Goal: Task Accomplishment & Management: Use online tool/utility

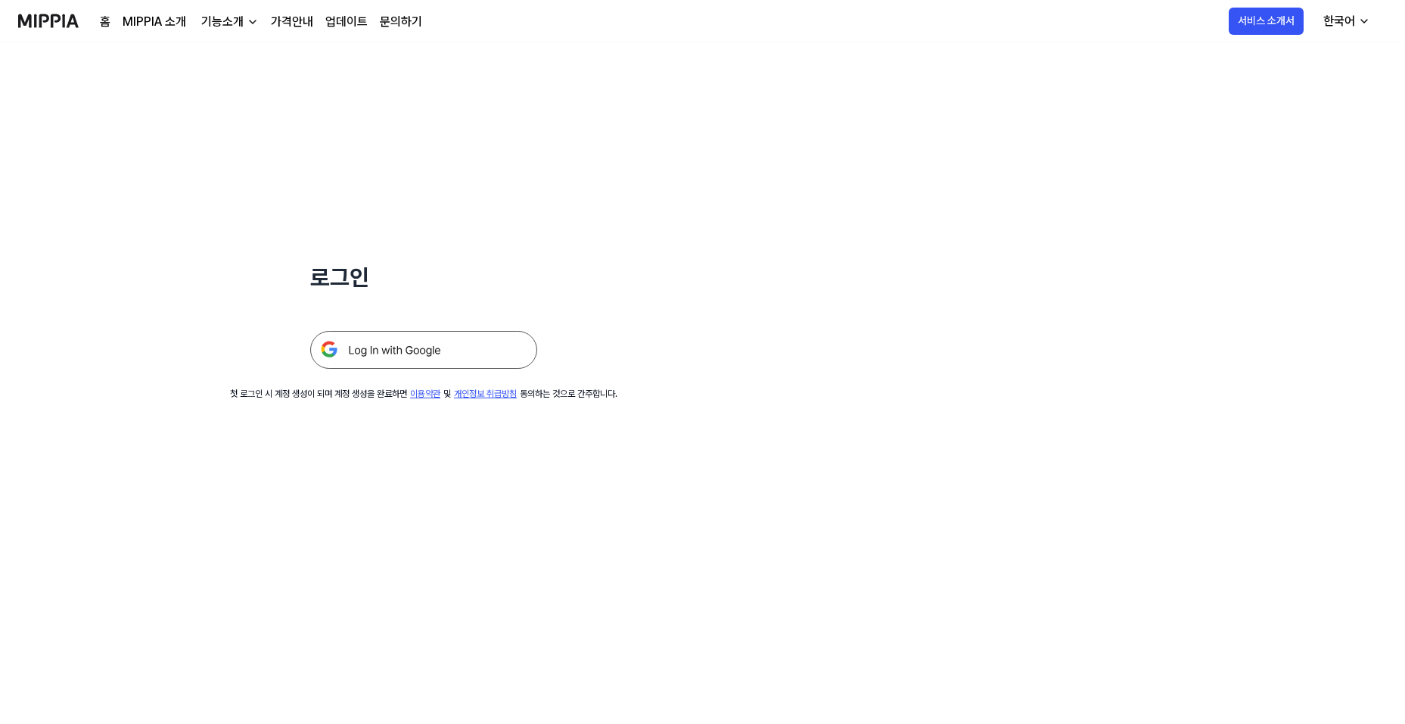
click at [381, 351] on img at bounding box center [423, 350] width 227 height 38
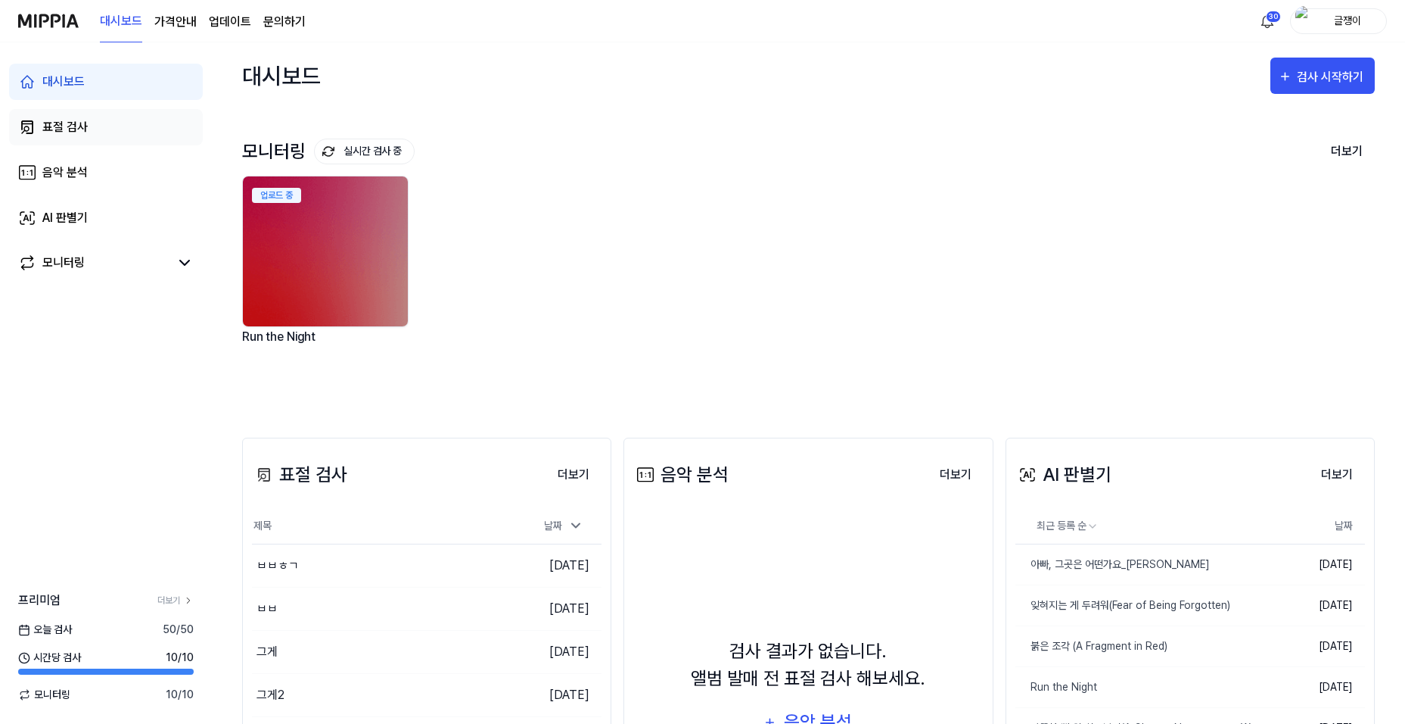
click at [75, 126] on div "표절 검사" at bounding box center [64, 127] width 45 height 18
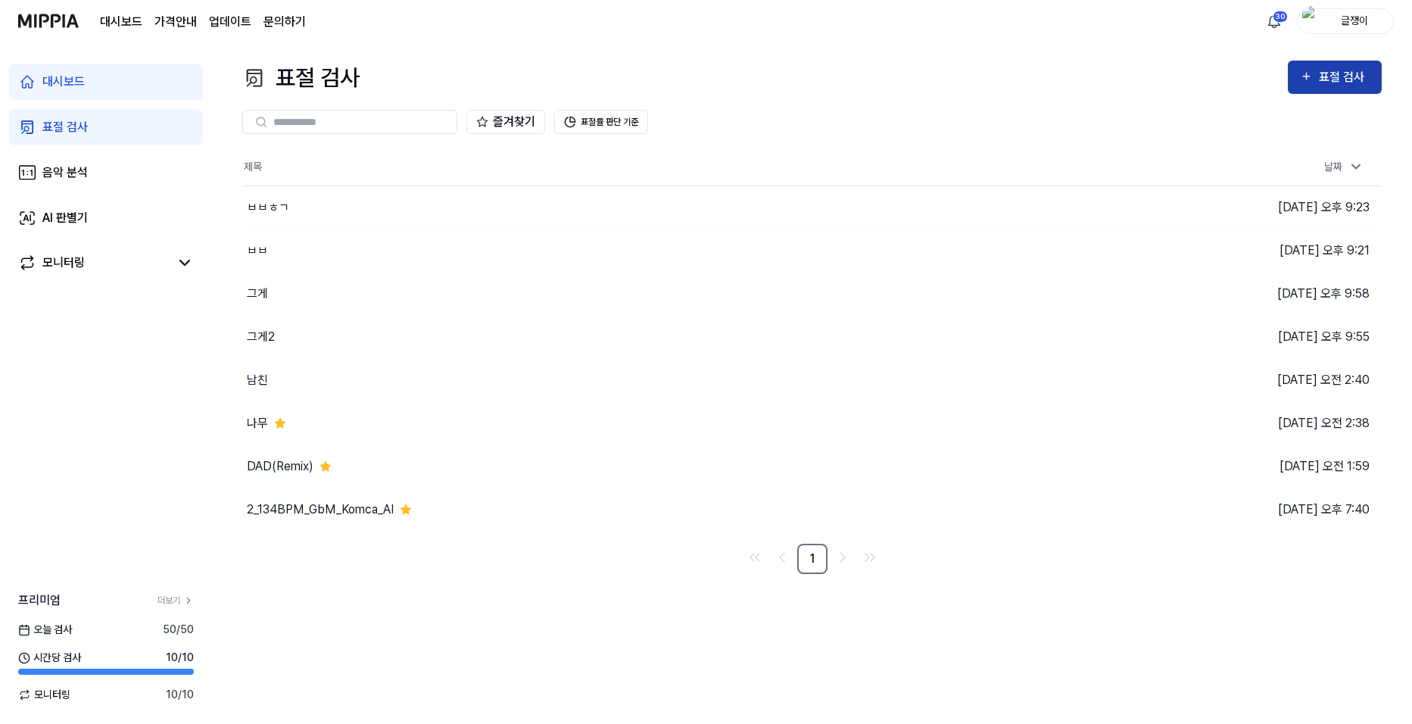
click at [1307, 70] on icon "button" at bounding box center [1306, 76] width 13 height 18
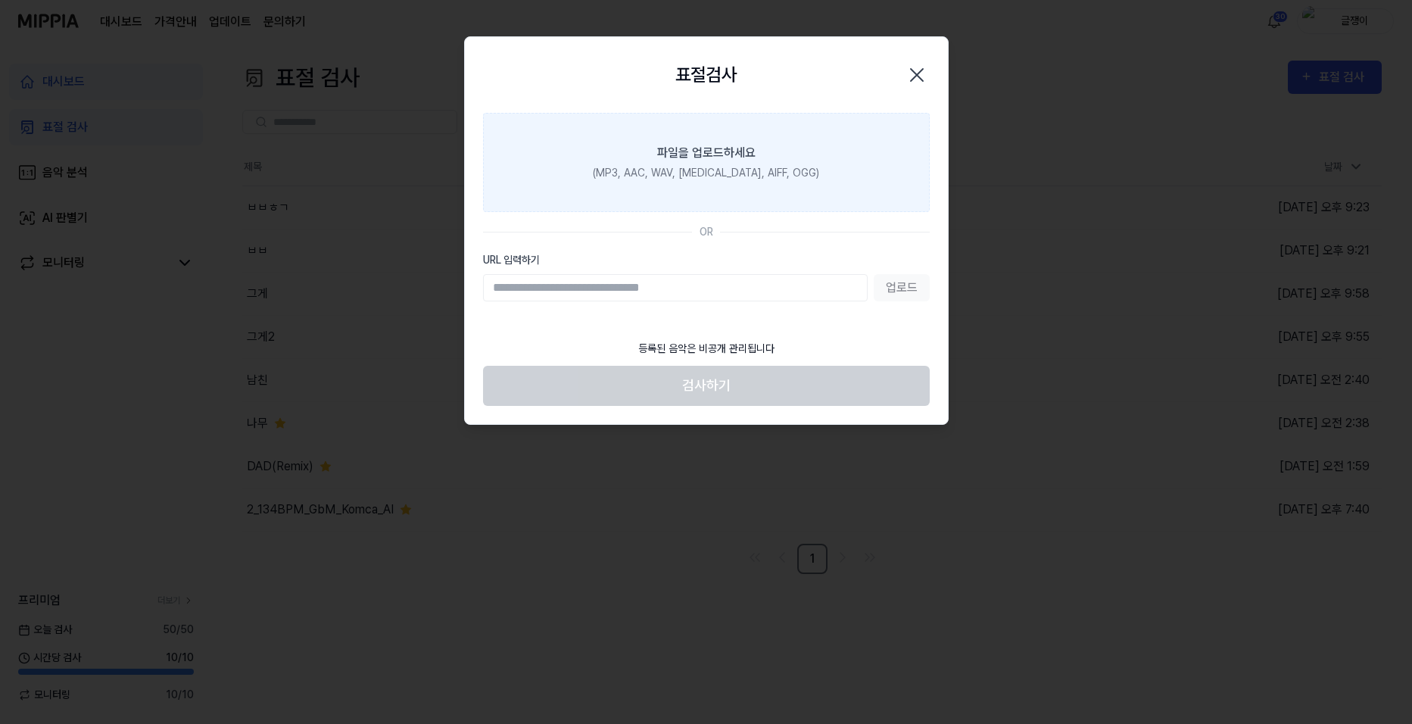
click at [742, 135] on label "파일을 업로드하세요 (MP3, AAC, WAV, [MEDICAL_DATA], AIFF, OGG)" at bounding box center [706, 162] width 447 height 99
click at [0, 0] on input "파일을 업로드하세요 (MP3, AAC, WAV, [MEDICAL_DATA], AIFF, OGG)" at bounding box center [0, 0] width 0 height 0
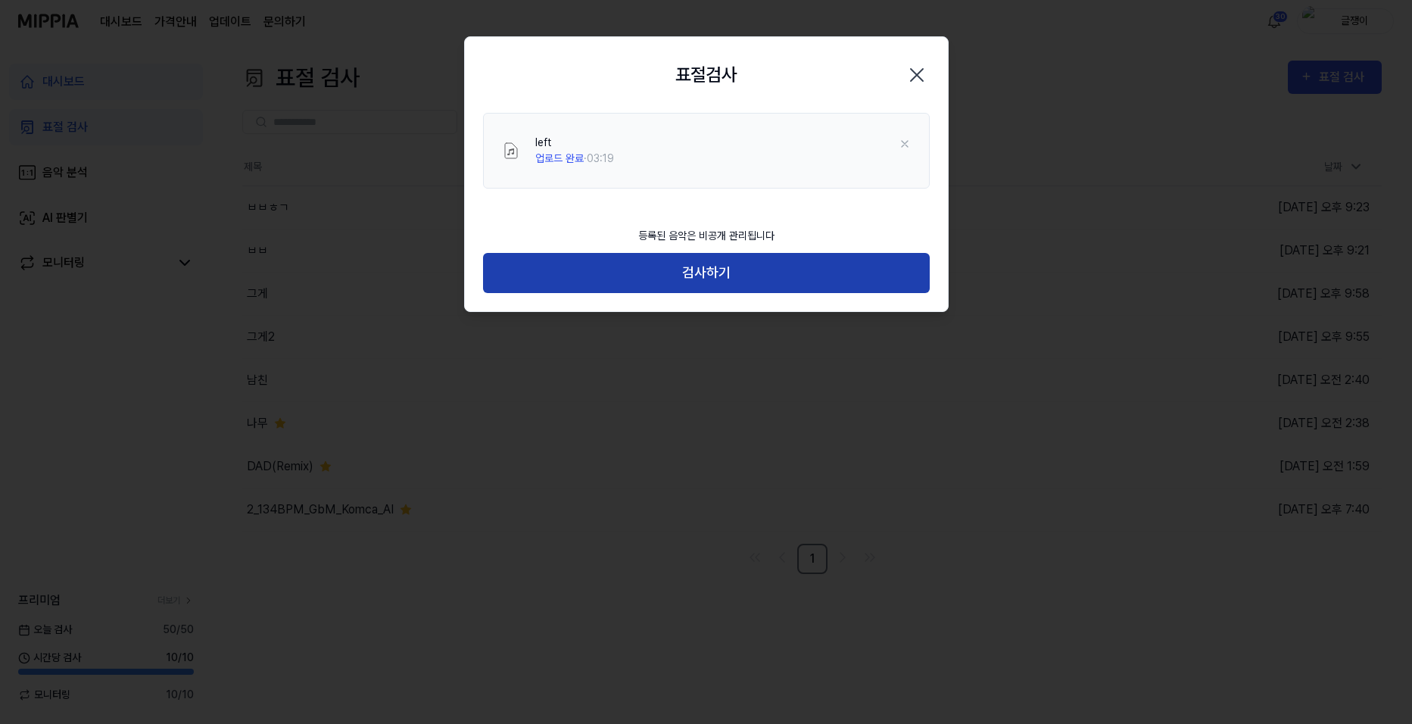
click at [717, 269] on button "검사하기" at bounding box center [706, 273] width 447 height 40
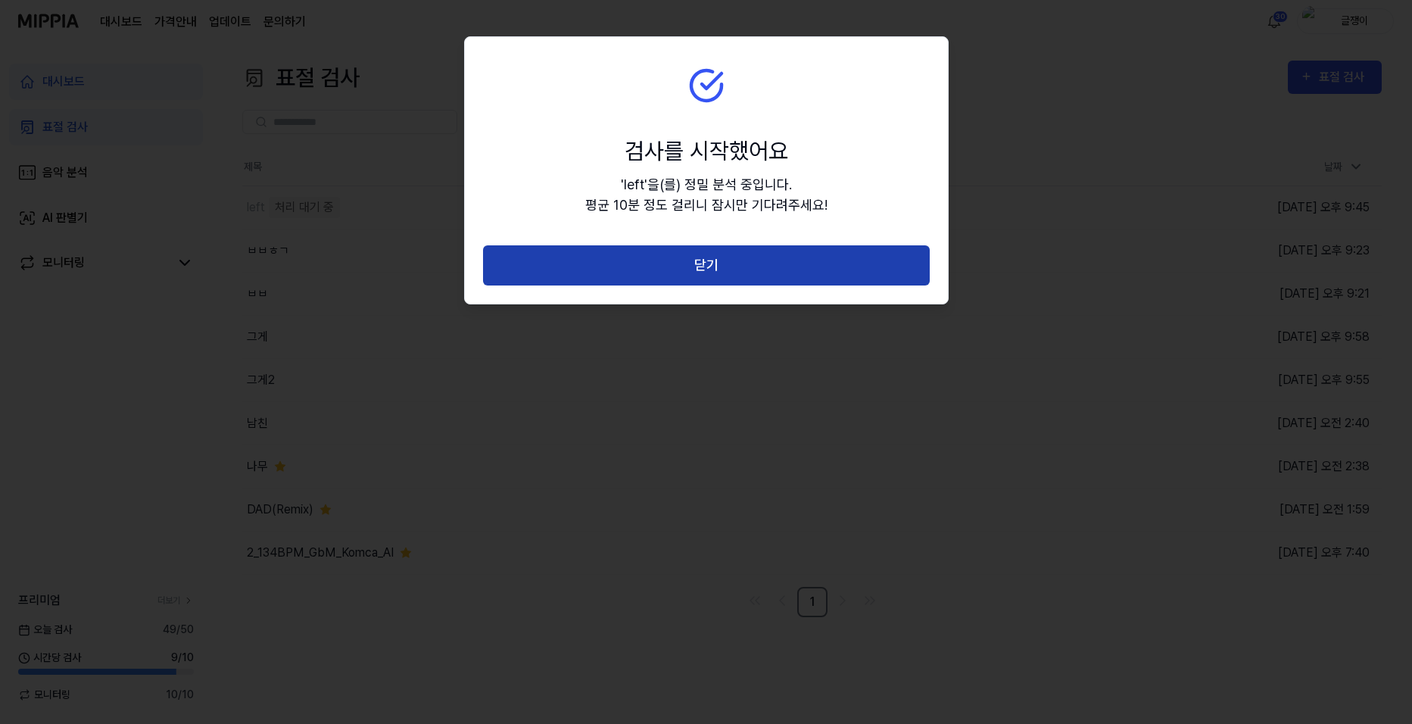
click at [711, 269] on button "닫기" at bounding box center [706, 265] width 447 height 40
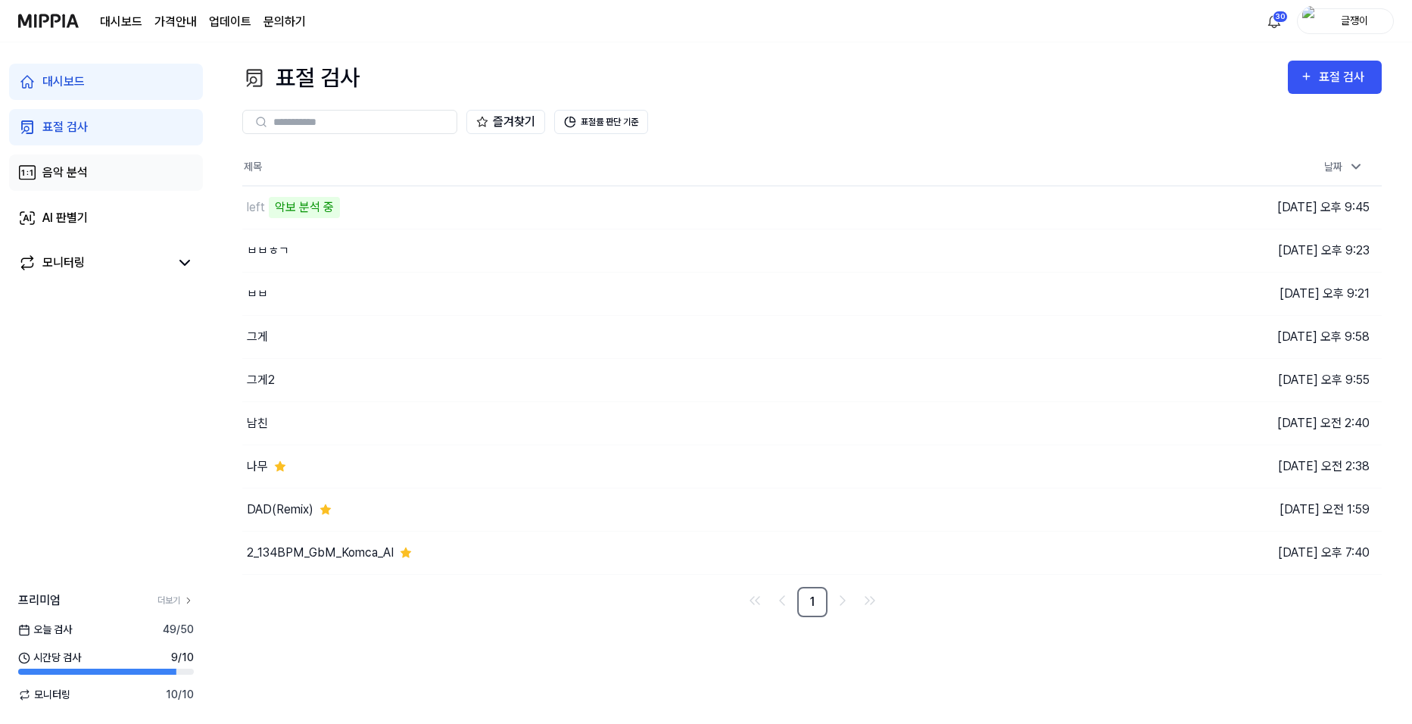
click at [66, 170] on div "음악 분석" at bounding box center [64, 172] width 45 height 18
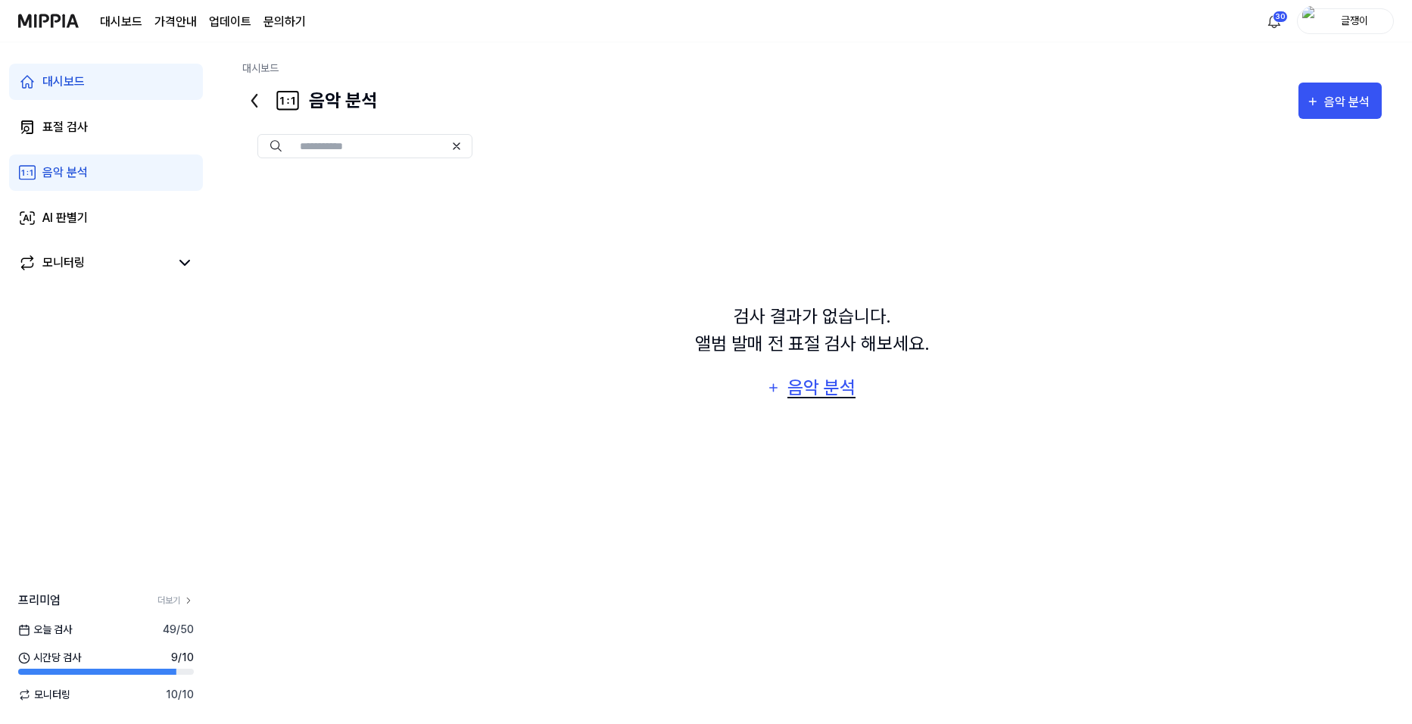
click at [817, 392] on div "음악 분석" at bounding box center [822, 387] width 72 height 29
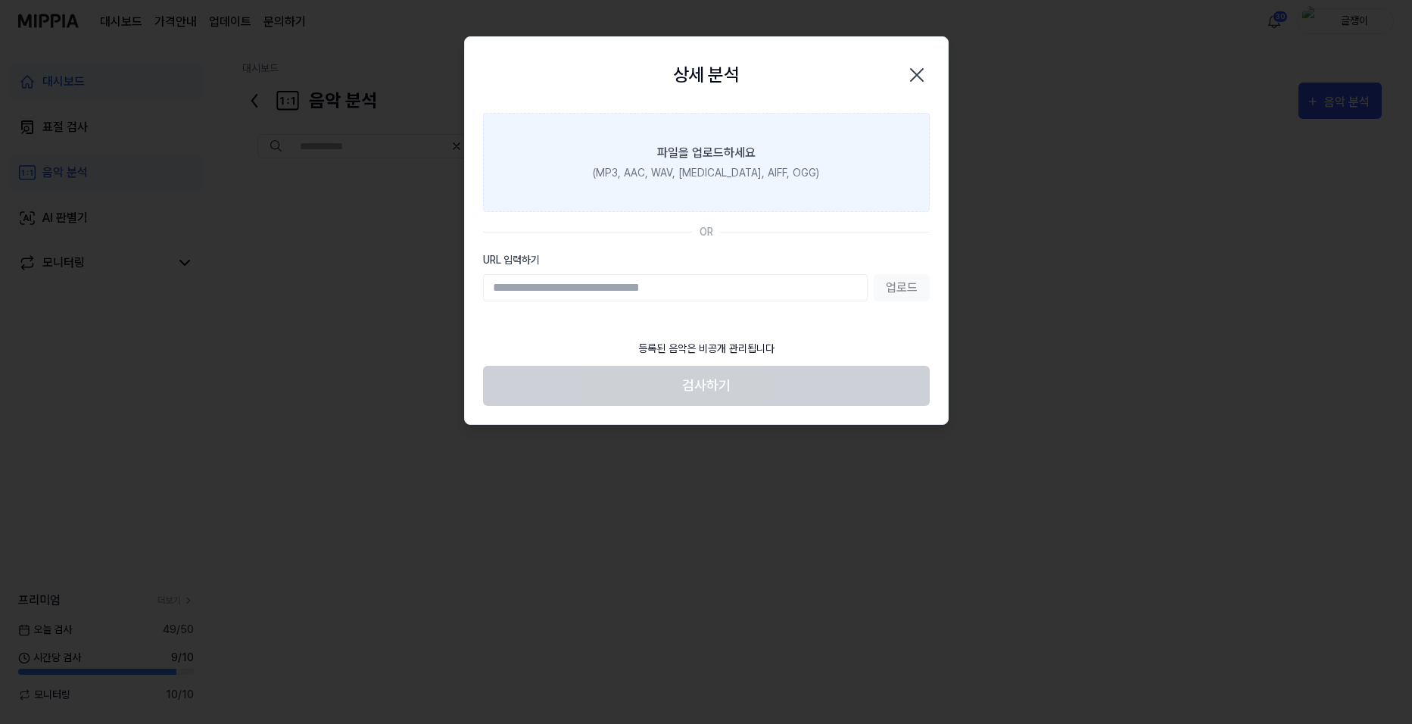
click at [703, 146] on div "파일을 업로드하세요" at bounding box center [706, 153] width 98 height 18
click at [0, 0] on input "파일을 업로드하세요 (MP3, AAC, WAV, [MEDICAL_DATA], AIFF, OGG)" at bounding box center [0, 0] width 0 height 0
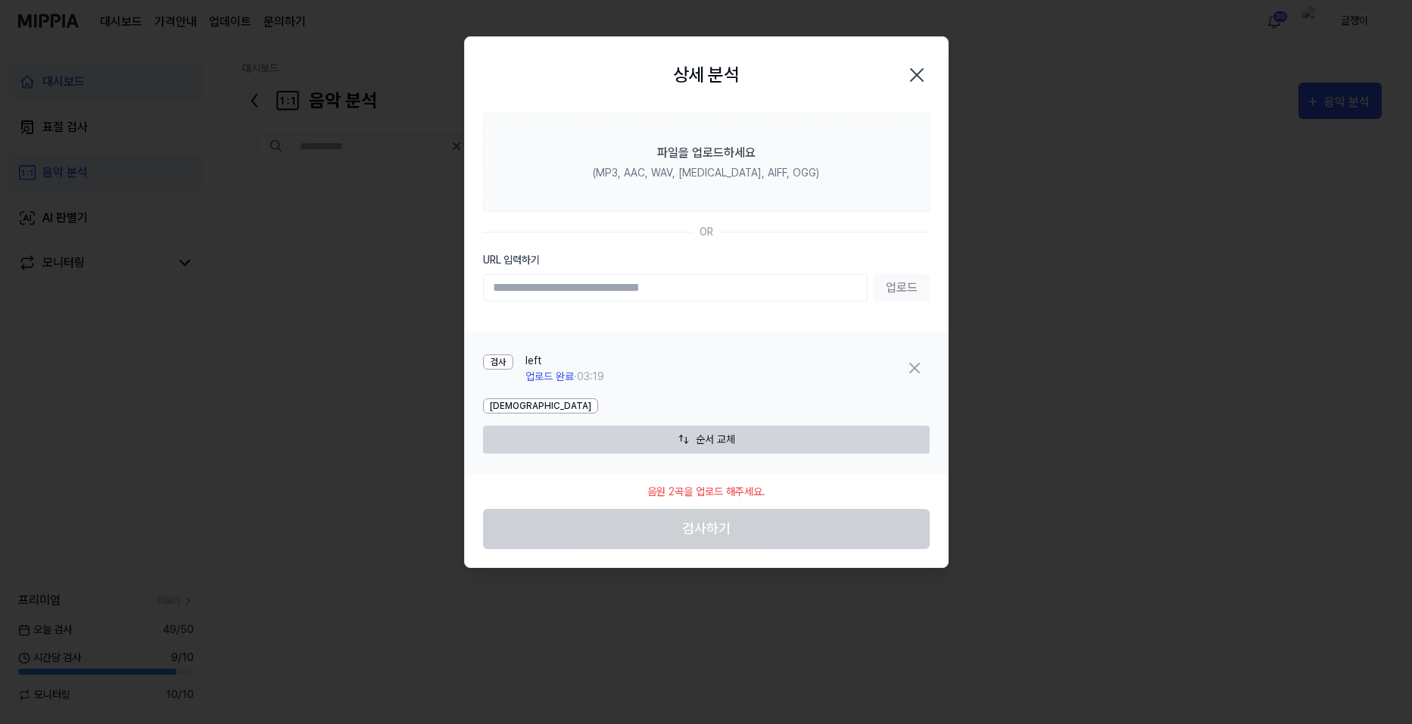
click at [915, 73] on icon "button" at bounding box center [916, 75] width 12 height 12
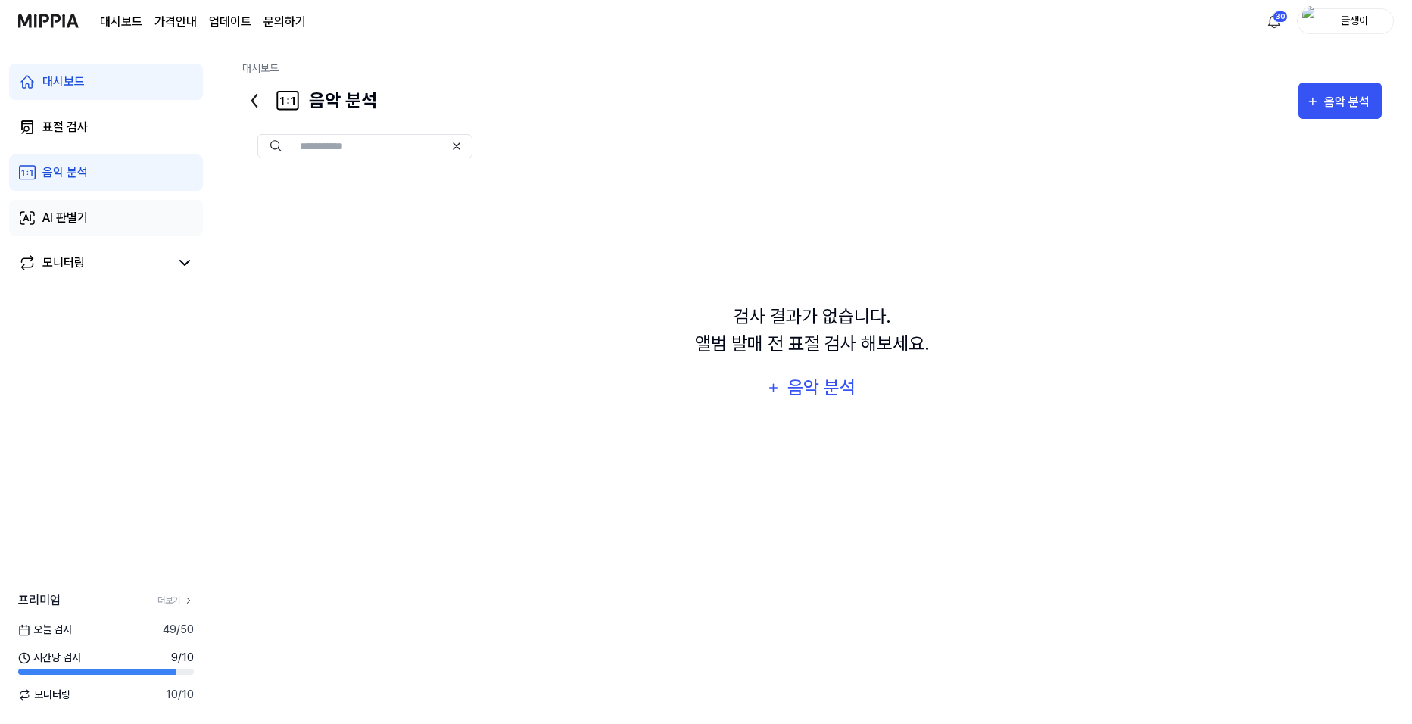
click at [71, 217] on div "AI 판별기" at bounding box center [64, 218] width 45 height 18
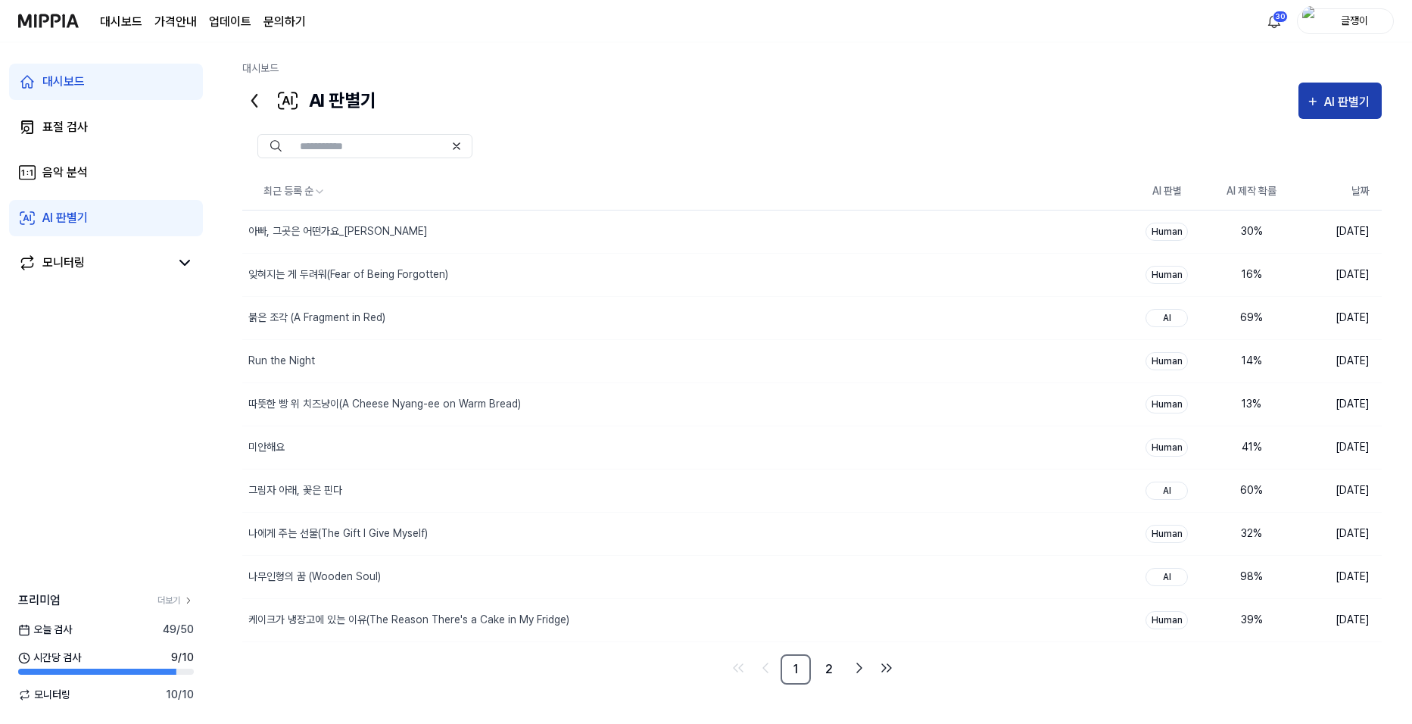
click at [1339, 92] on div "AI 판별기" at bounding box center [1349, 102] width 50 height 20
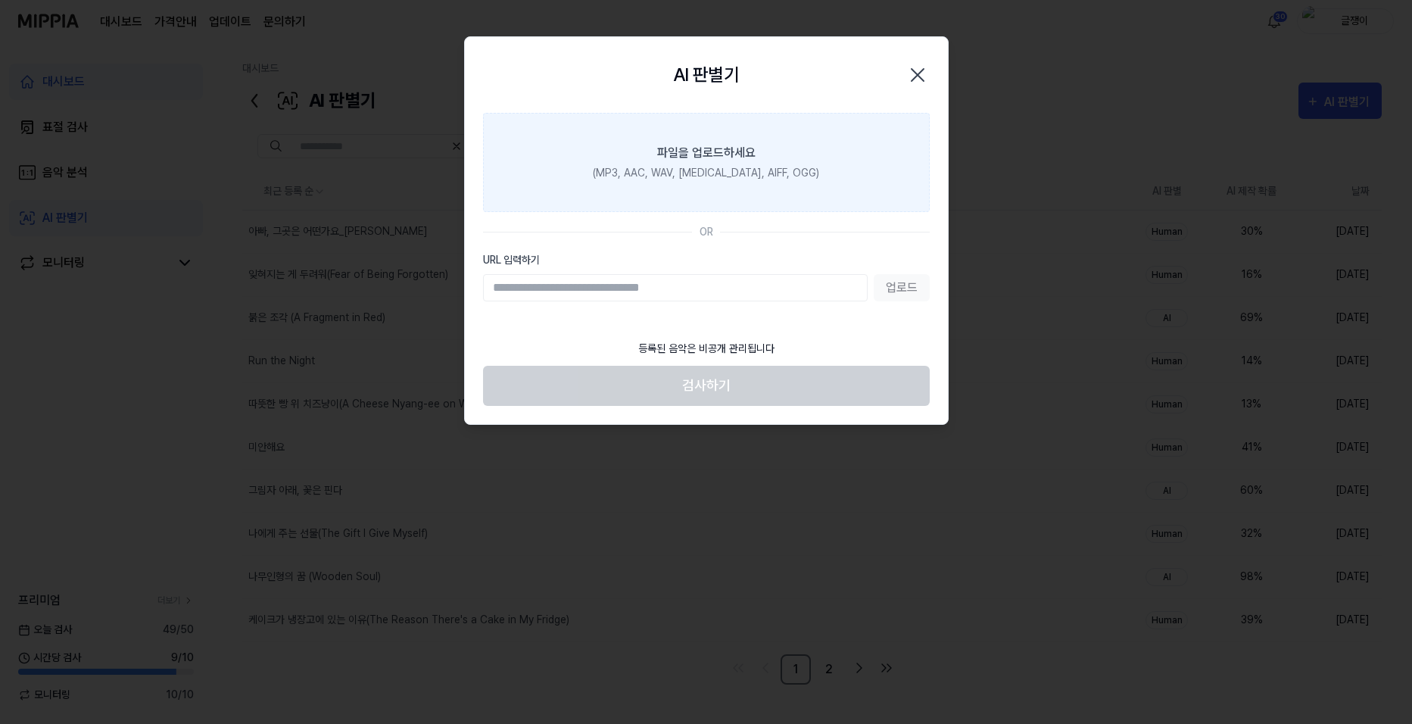
click at [729, 138] on label "파일을 업로드하세요 (MP3, AAC, WAV, [MEDICAL_DATA], AIFF, OGG)" at bounding box center [706, 162] width 447 height 99
click at [0, 0] on input "파일을 업로드하세요 (MP3, AAC, WAV, [MEDICAL_DATA], AIFF, OGG)" at bounding box center [0, 0] width 0 height 0
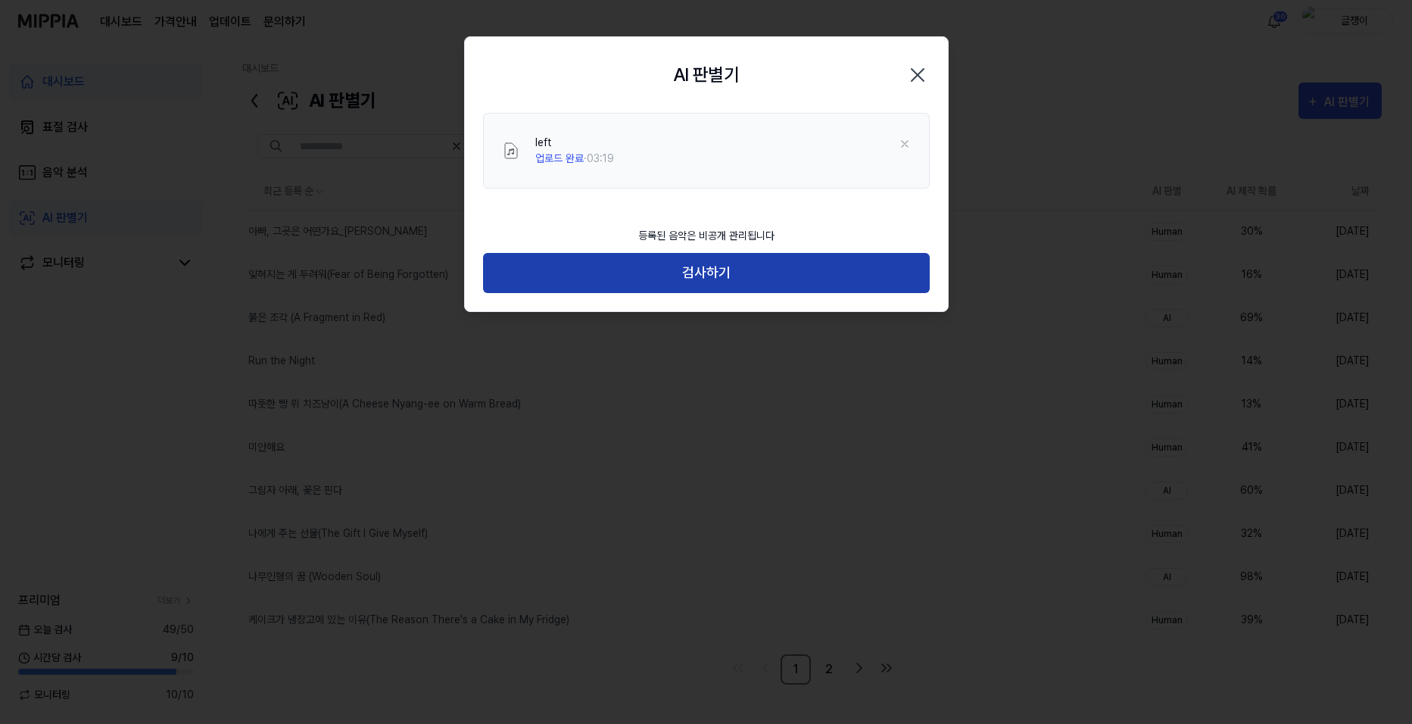
click at [718, 282] on button "검사하기" at bounding box center [706, 273] width 447 height 40
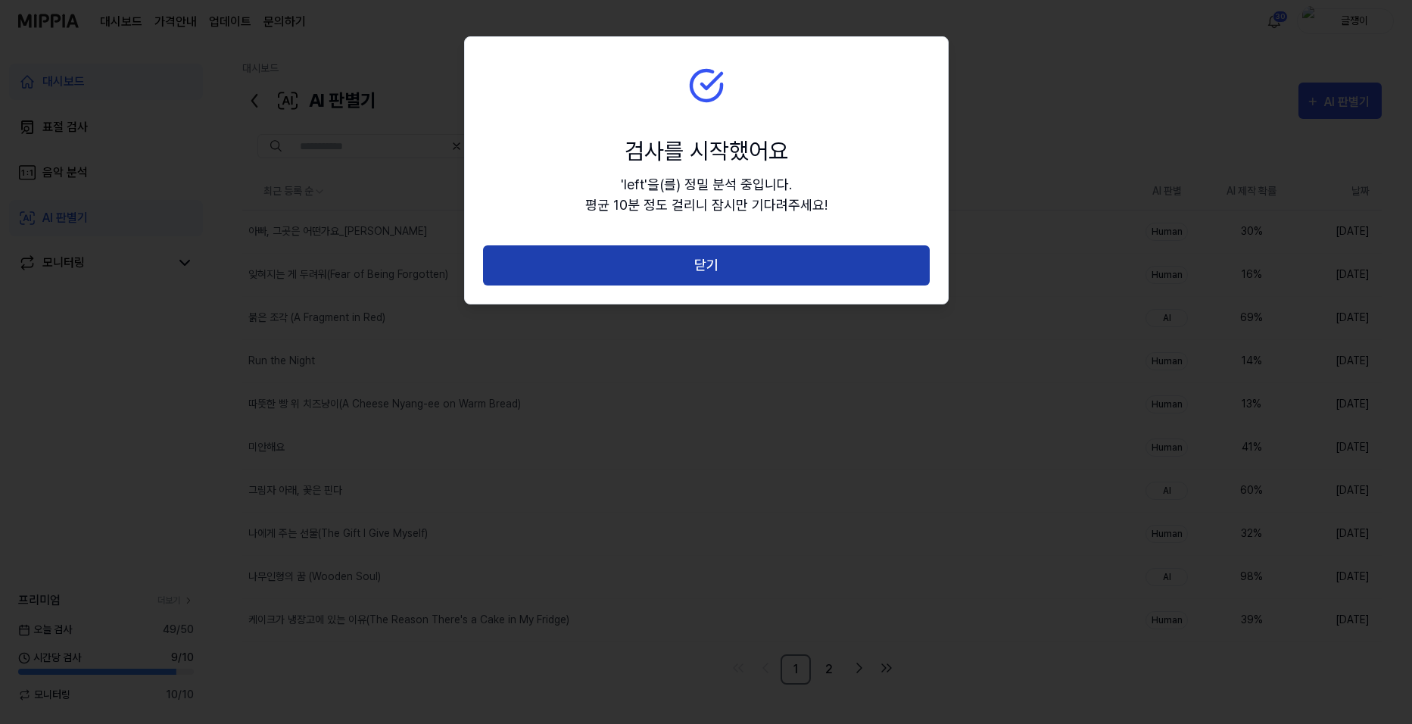
click at [708, 262] on button "닫기" at bounding box center [706, 265] width 447 height 40
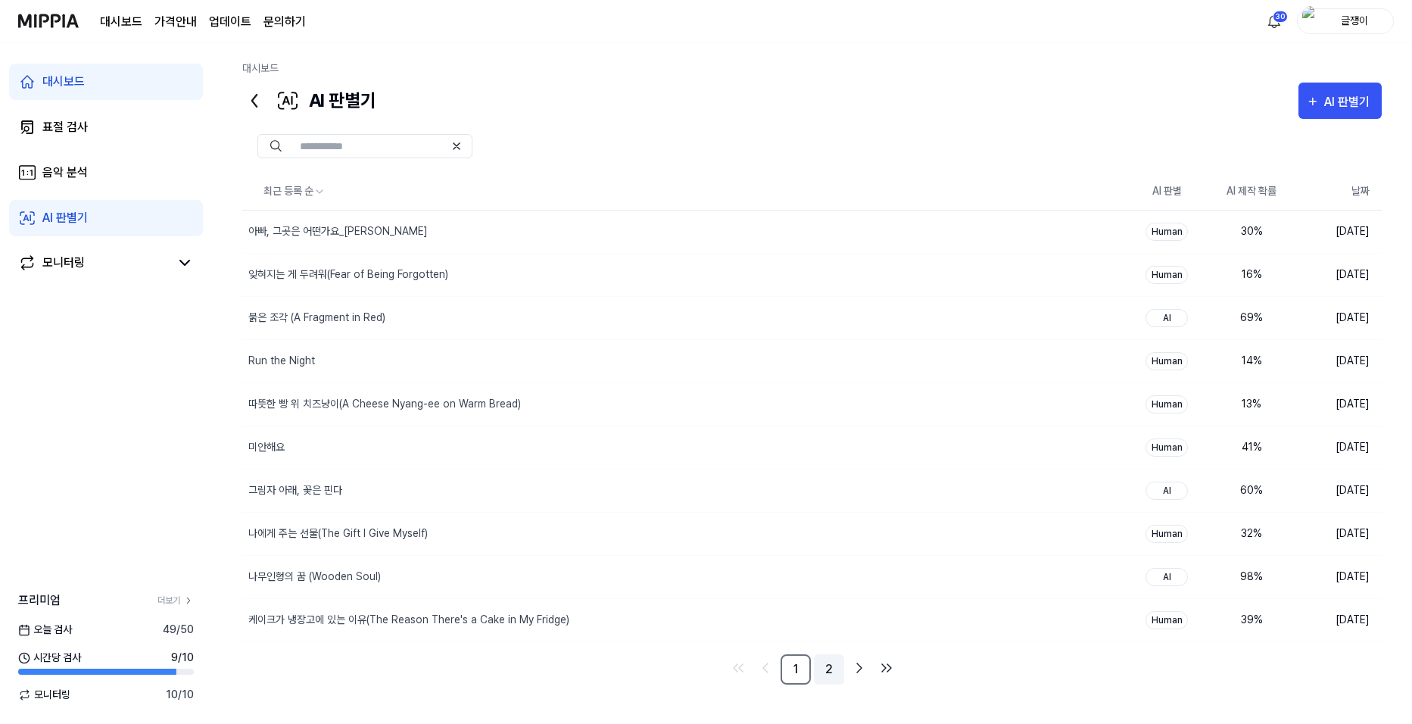
click at [826, 669] on link "2" at bounding box center [829, 669] width 30 height 30
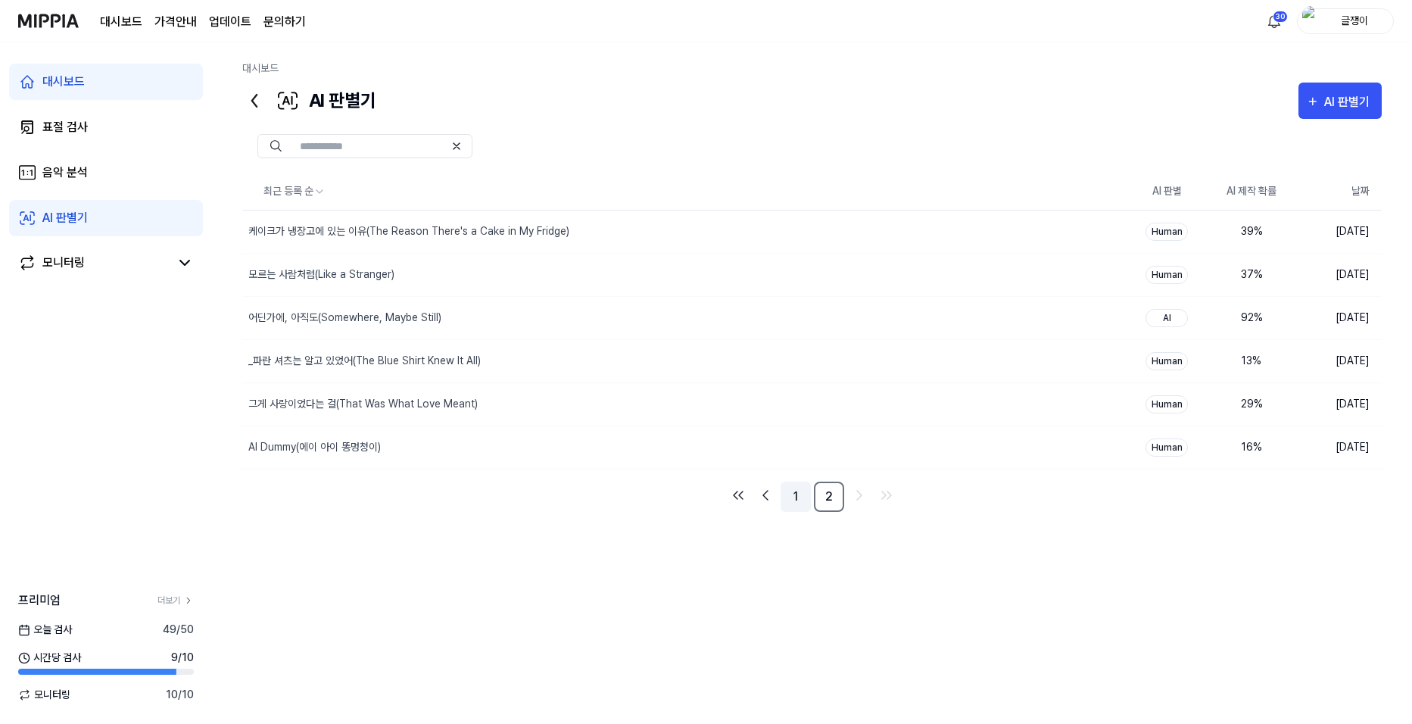
click at [799, 500] on link "1" at bounding box center [795, 496] width 30 height 30
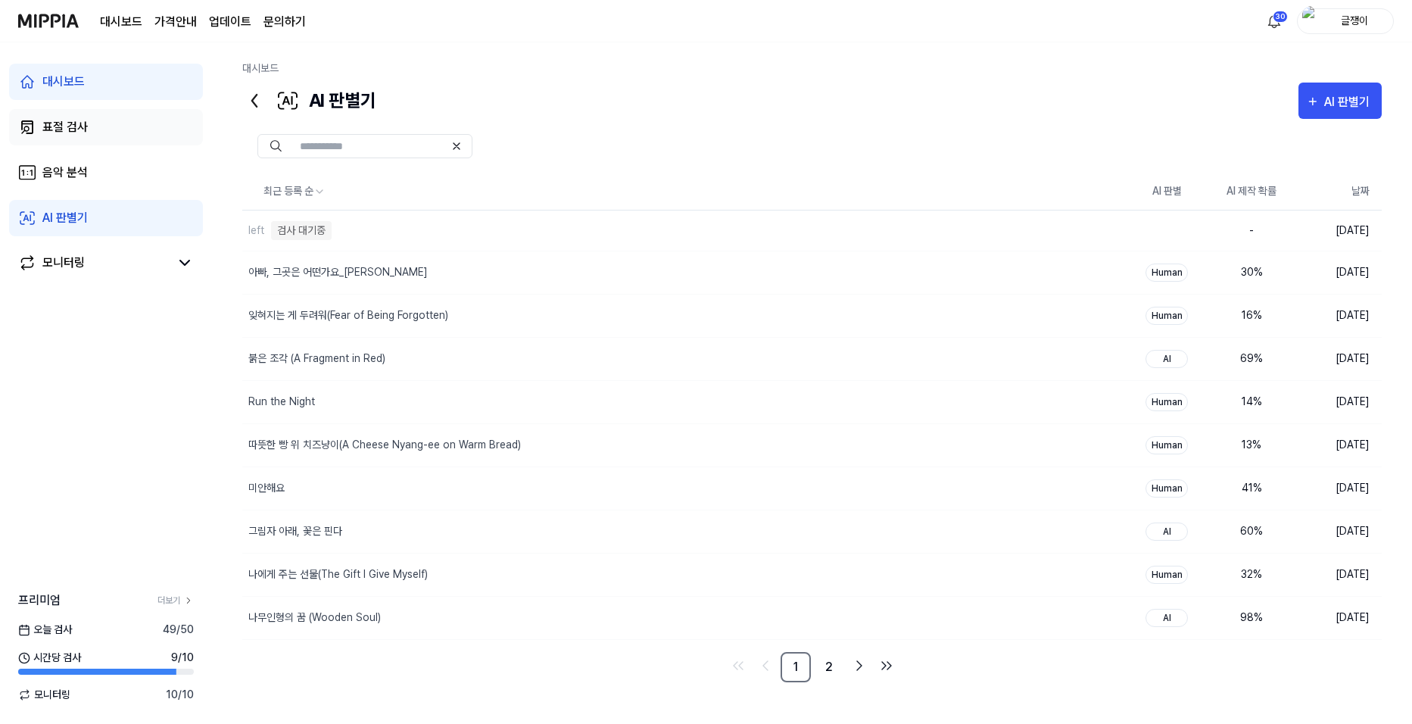
click at [78, 129] on div "표절 검사" at bounding box center [64, 127] width 45 height 18
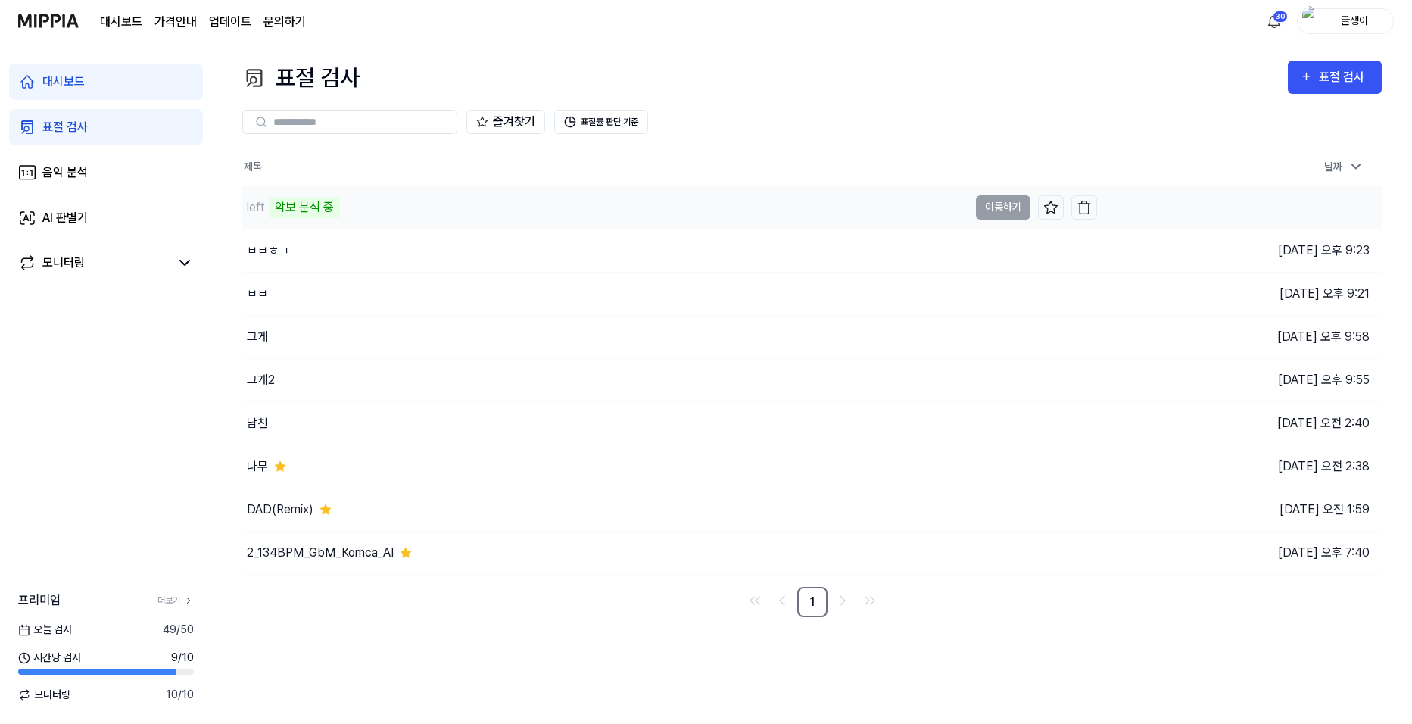
click at [995, 202] on td "left 악보 분석 중 이동하기" at bounding box center [669, 207] width 854 height 42
click at [877, 86] on div "표절 검사 표절 검사" at bounding box center [811, 78] width 1139 height 34
click at [1004, 203] on button "이동하기" at bounding box center [1003, 207] width 54 height 24
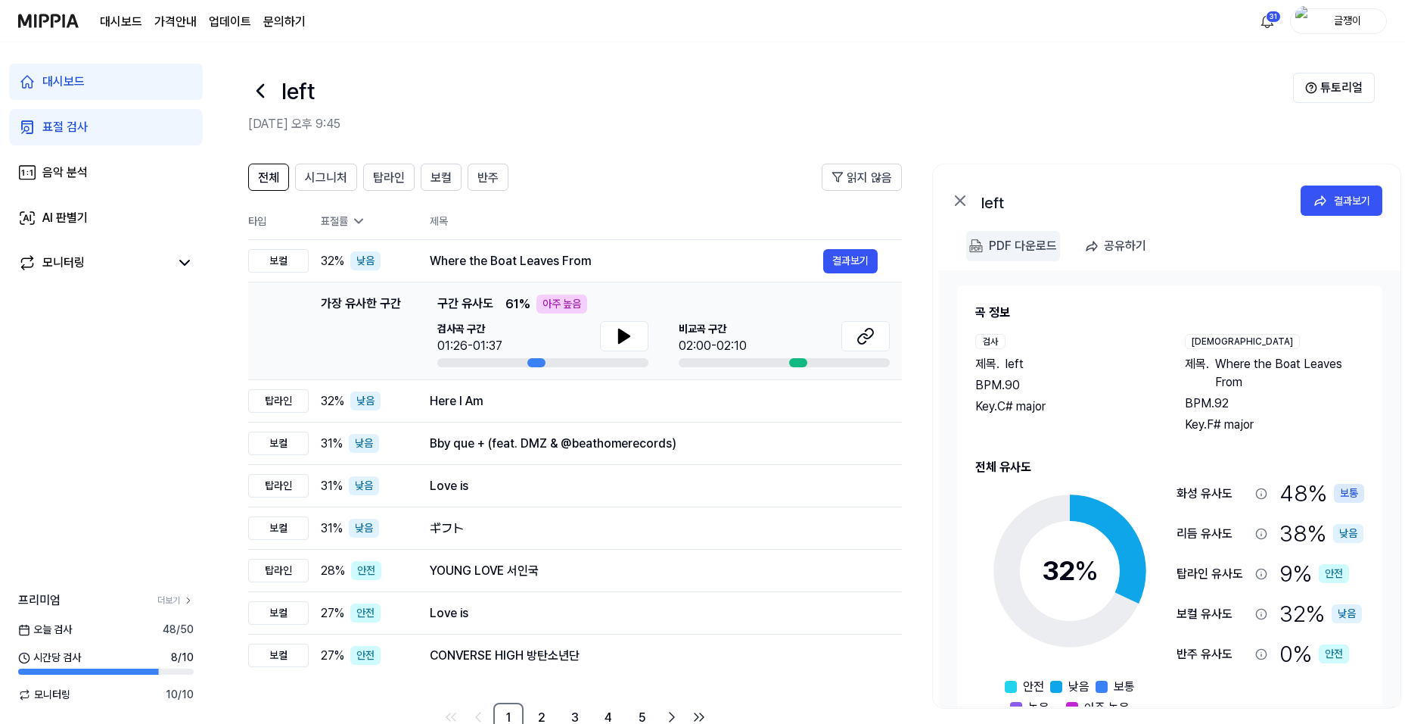
click at [976, 245] on img at bounding box center [977, 246] width 14 height 14
drag, startPoint x: 964, startPoint y: 359, endPoint x: 1047, endPoint y: 414, distance: 99.9
click at [1047, 414] on div "곡 정보 검사 제목 . left BPM. 90 Key. C# major 비교 제목 . Where the Boat Leaves From BPM.…" at bounding box center [1169, 510] width 425 height 450
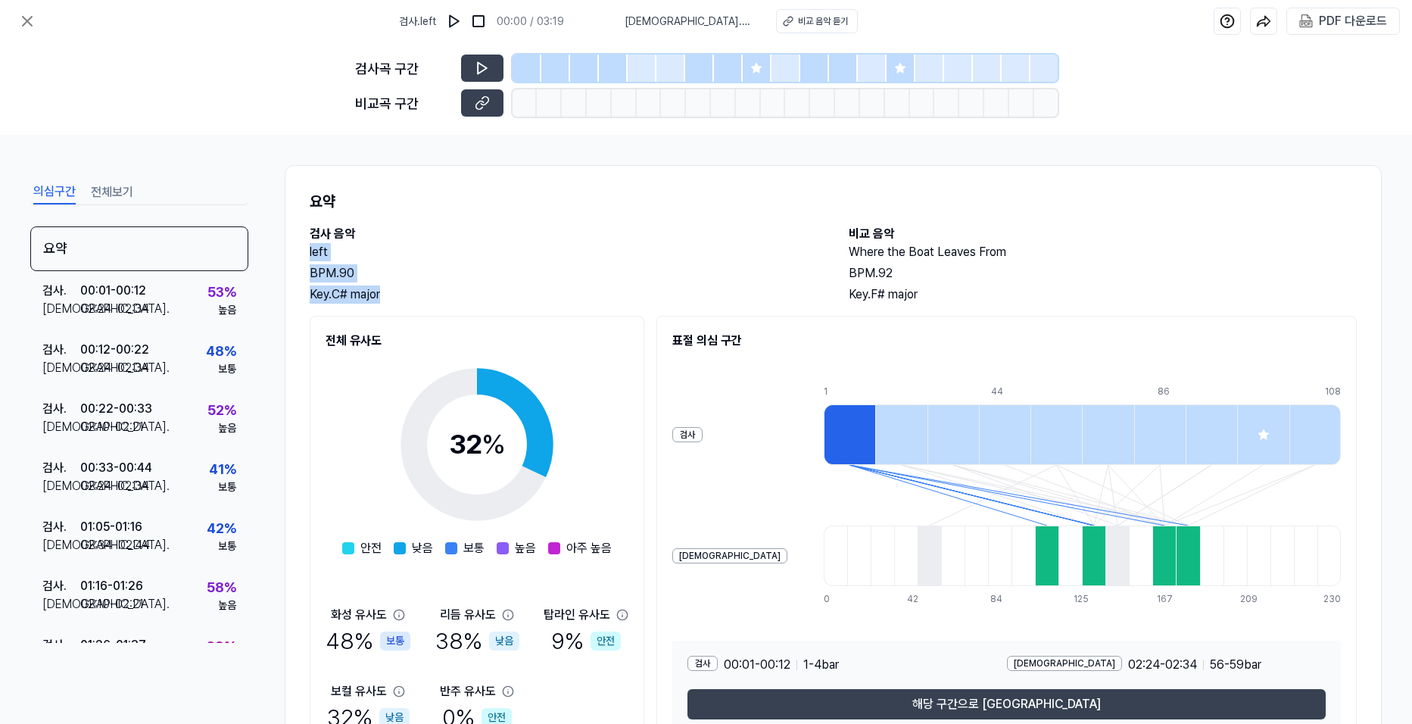
drag, startPoint x: 396, startPoint y: 299, endPoint x: 302, endPoint y: 254, distance: 104.3
click at [302, 254] on div "요약 검사 음악 left BPM. 90 Key. C# major 비교 음악 Where the Boat Leaves From BPM. 92 Ke…" at bounding box center [833, 470] width 1097 height 610
drag, startPoint x: 302, startPoint y: 254, endPoint x: 345, endPoint y: 293, distance: 58.4
copy div "left BPM. 90 Key. C# major"
